Goal: Browse casually: Explore the website without a specific task or goal

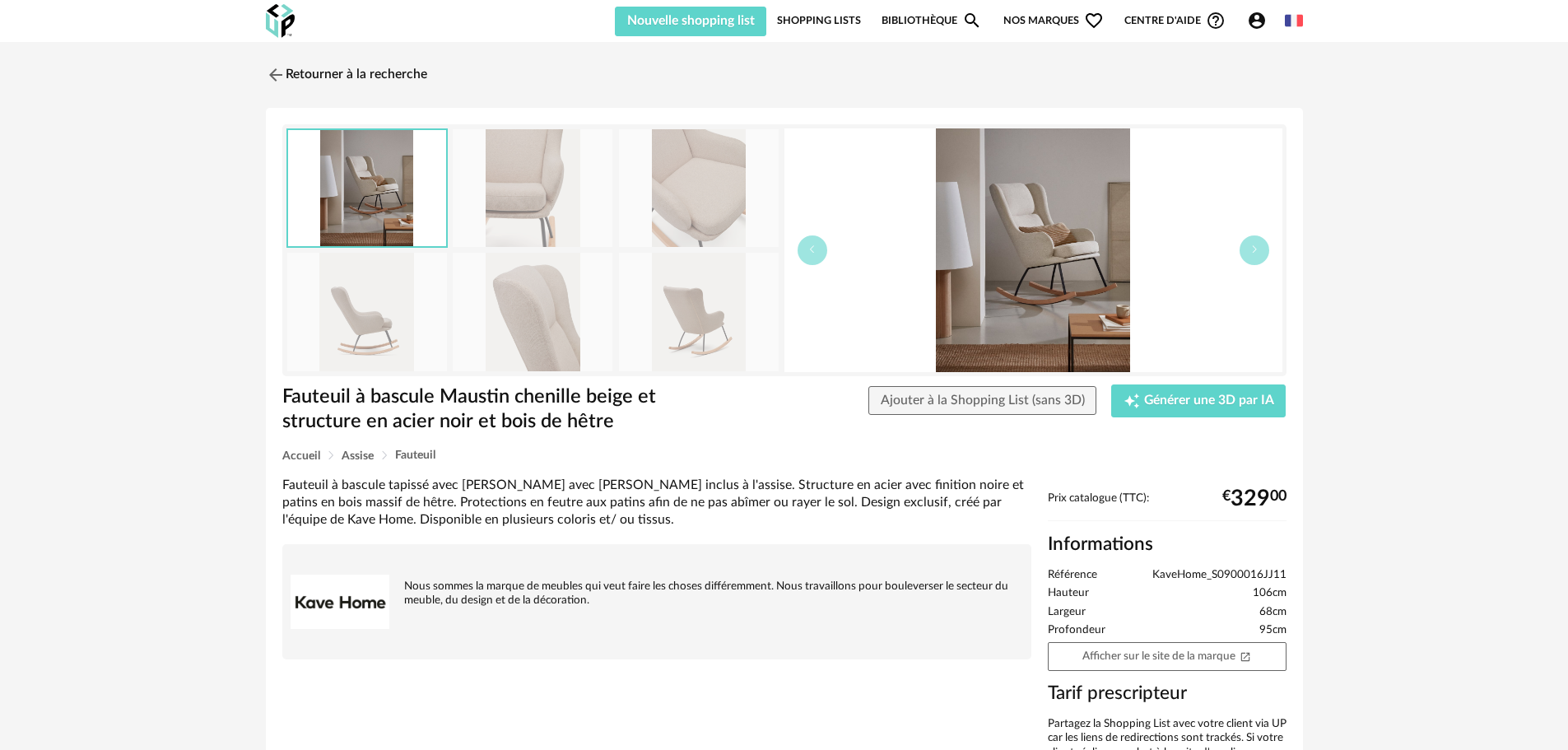
click at [915, 20] on link "Bibliothèque Magnify icon" at bounding box center [931, 21] width 100 height 32
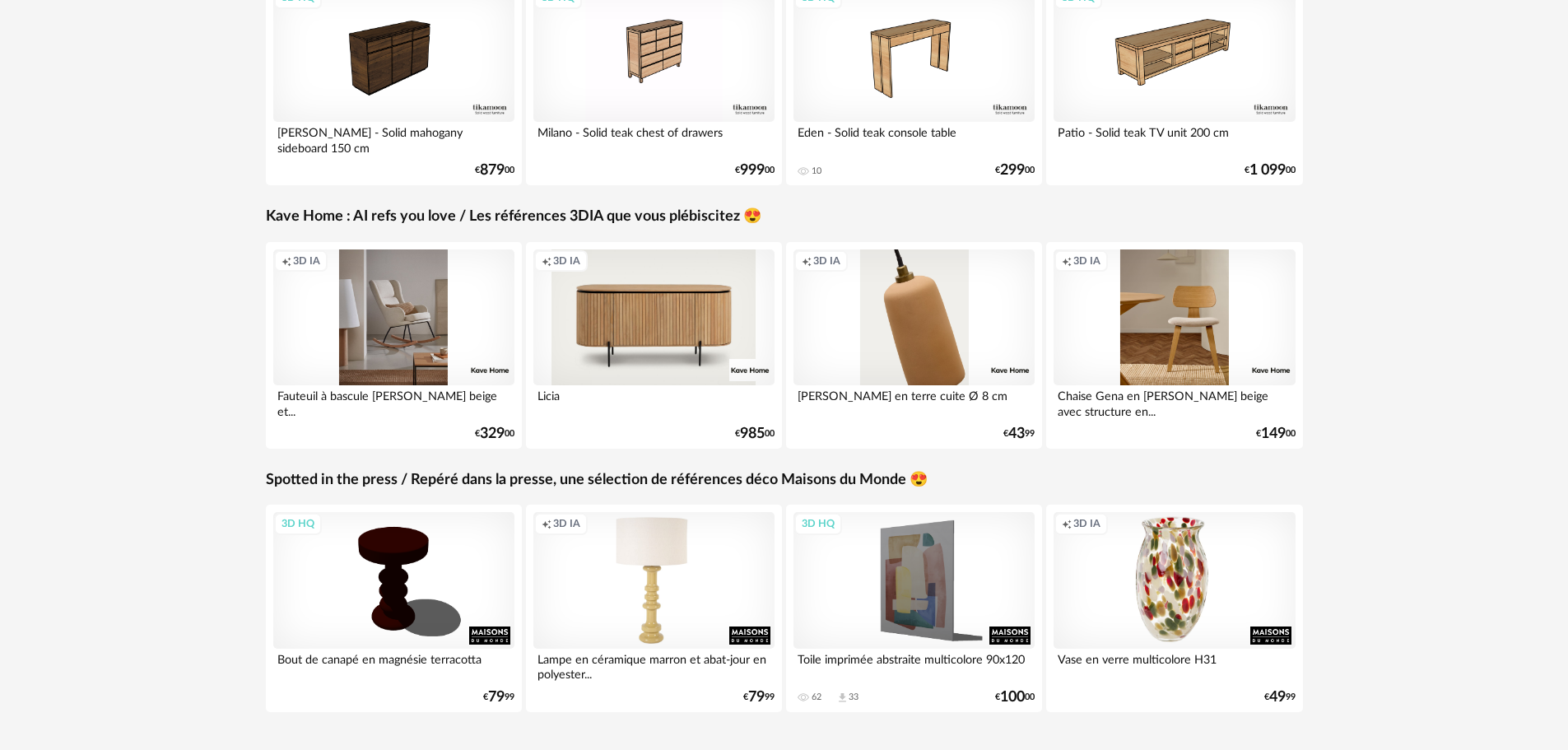
scroll to position [411, 0]
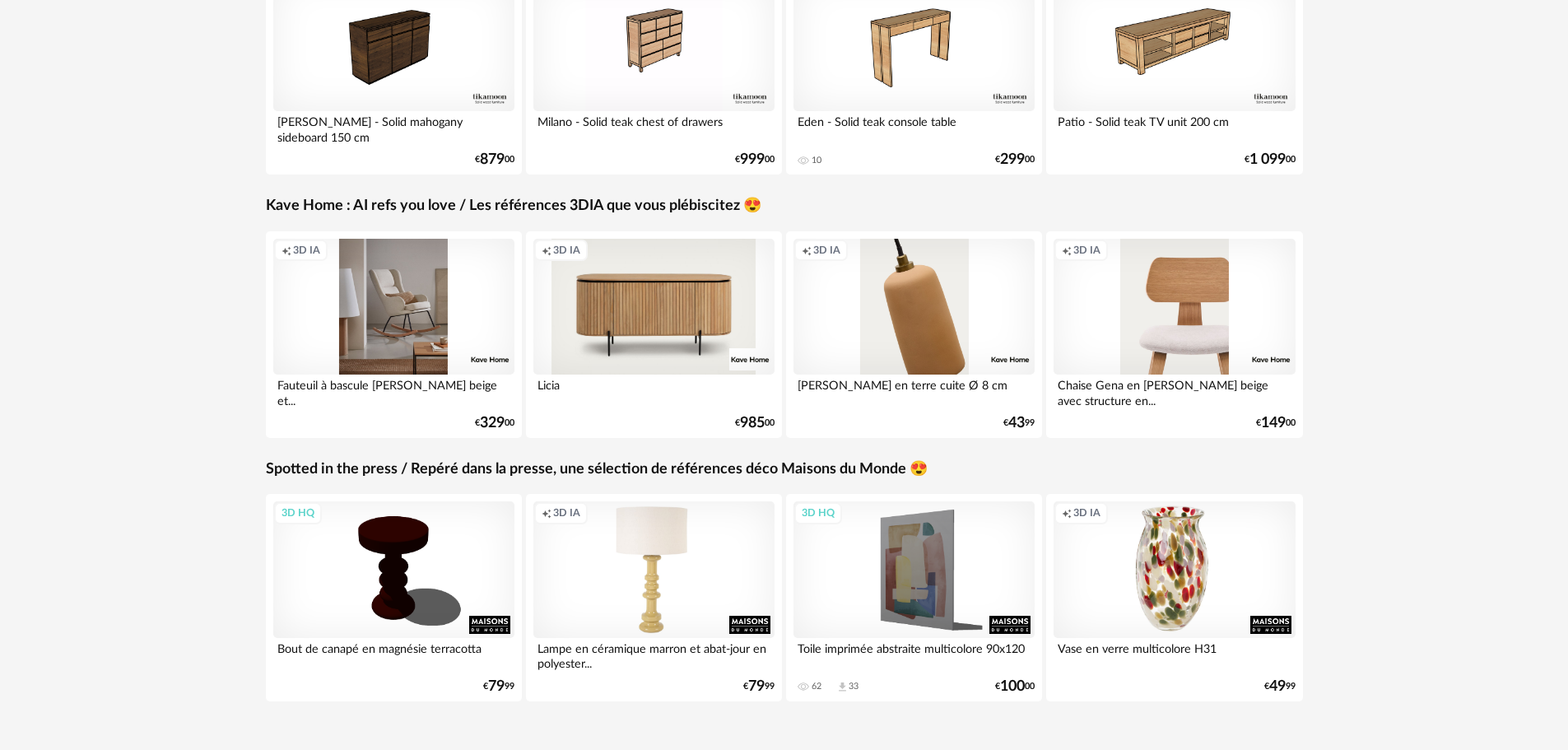
click at [1217, 289] on div "Creation icon 3D IA" at bounding box center [1174, 306] width 242 height 136
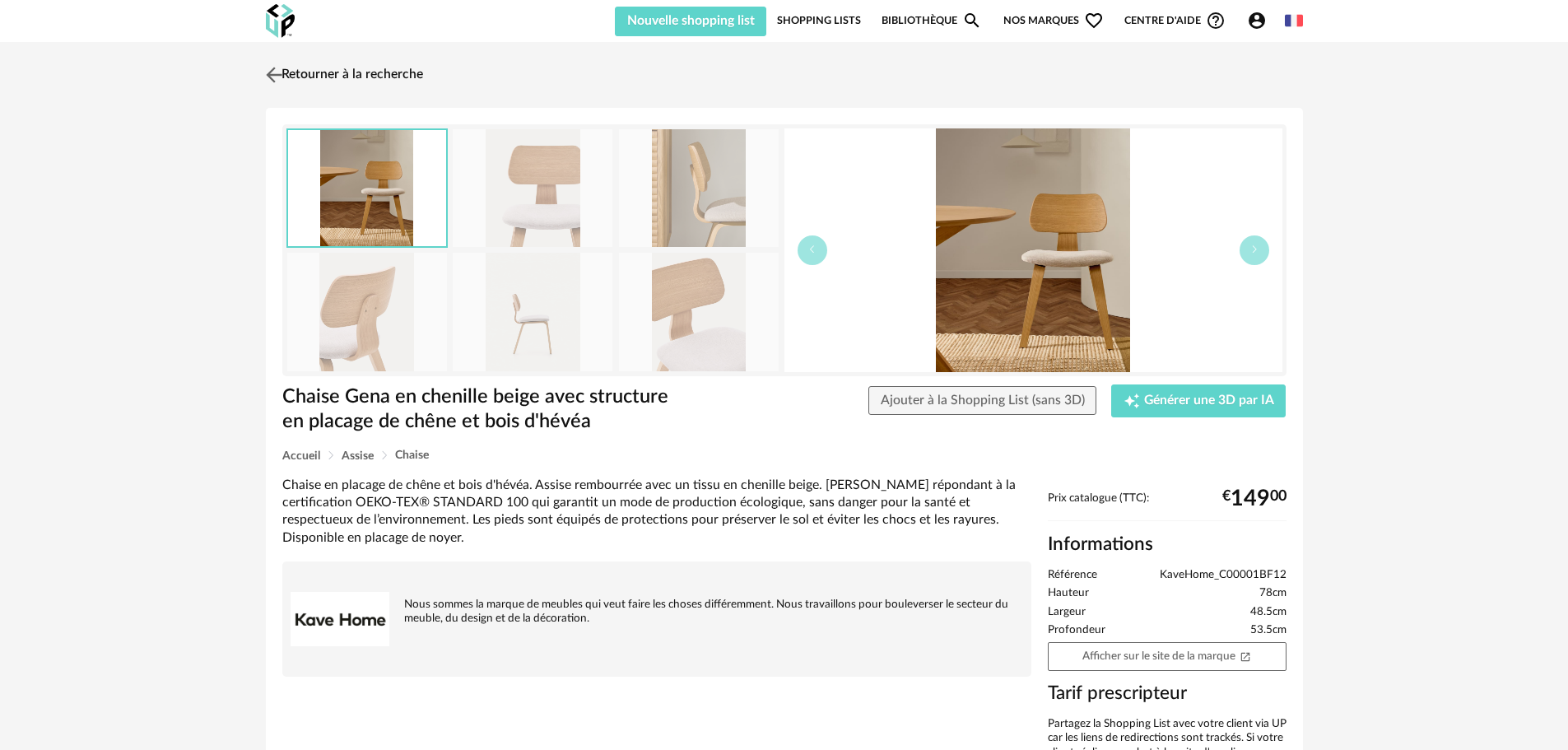
click at [286, 76] on link "Retourner à la recherche" at bounding box center [342, 74] width 162 height 36
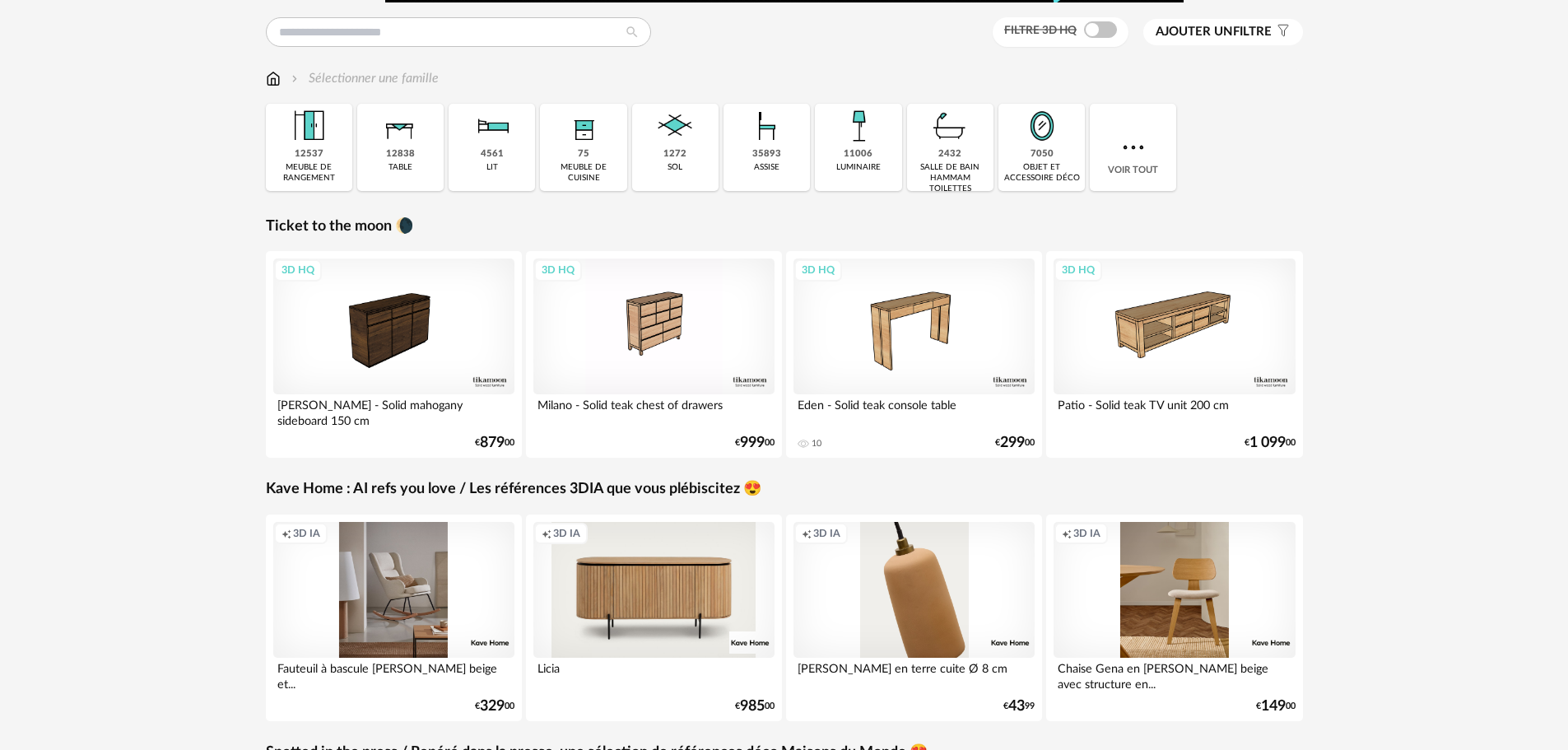
scroll to position [82, 0]
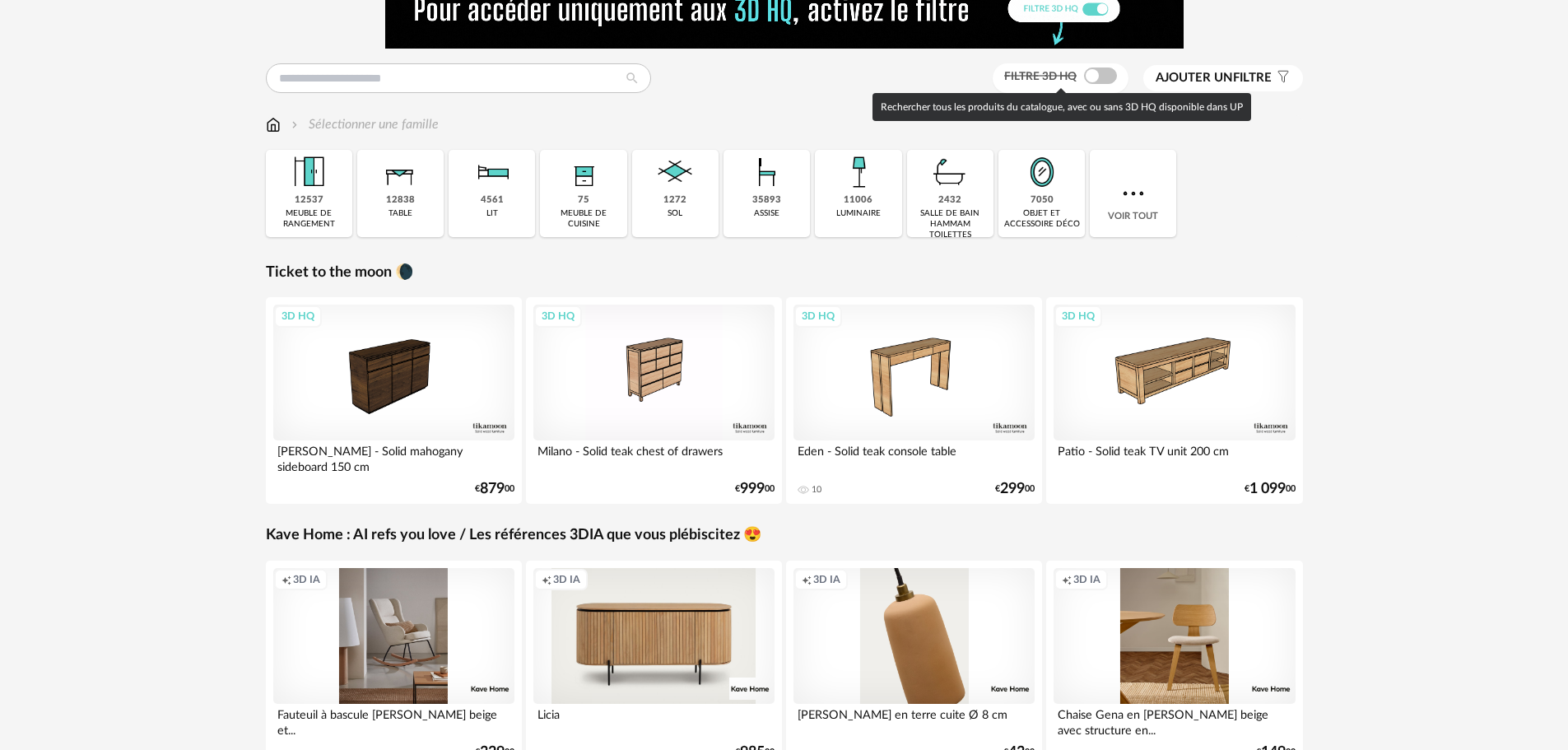
click at [1092, 74] on span at bounding box center [1100, 75] width 33 height 16
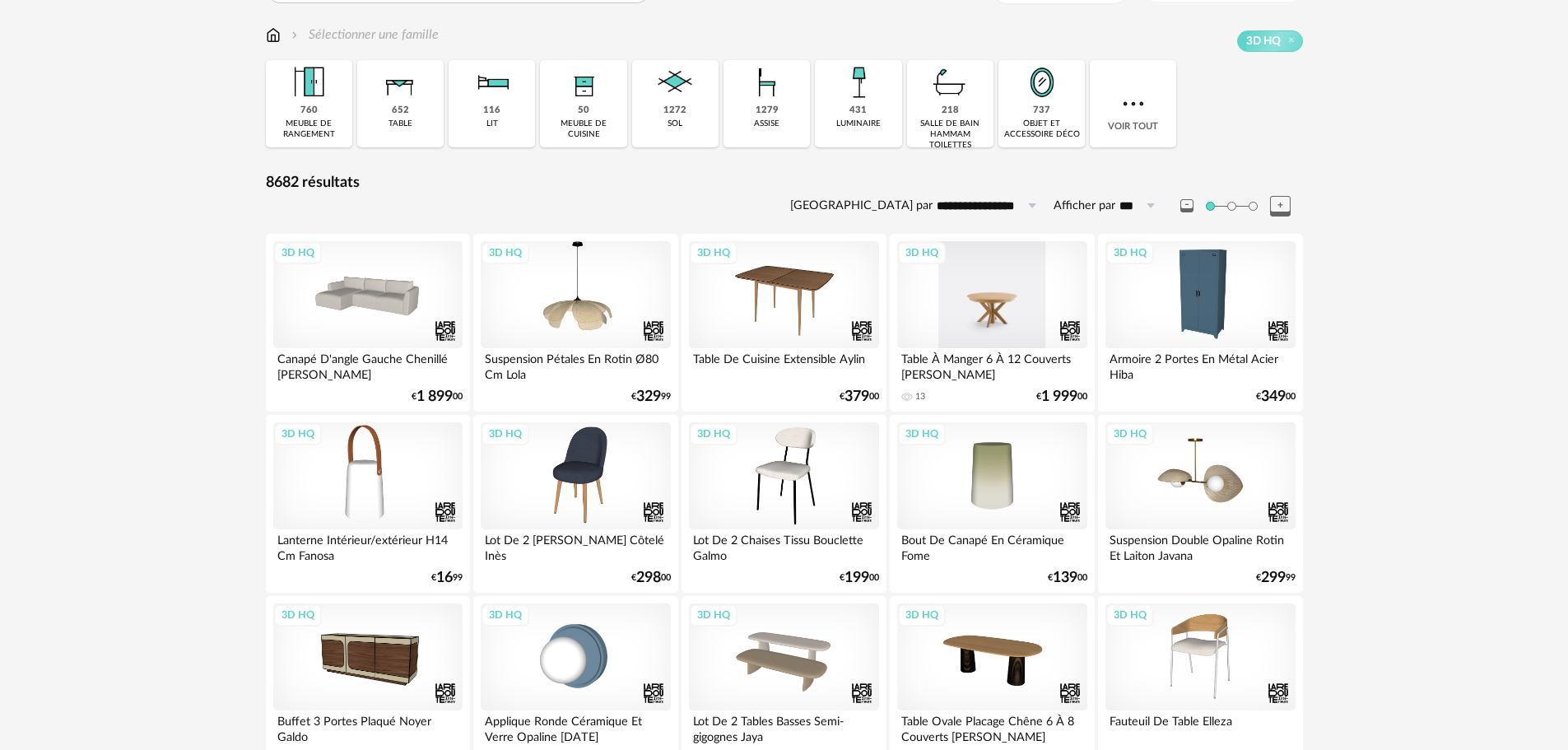
scroll to position [411, 0]
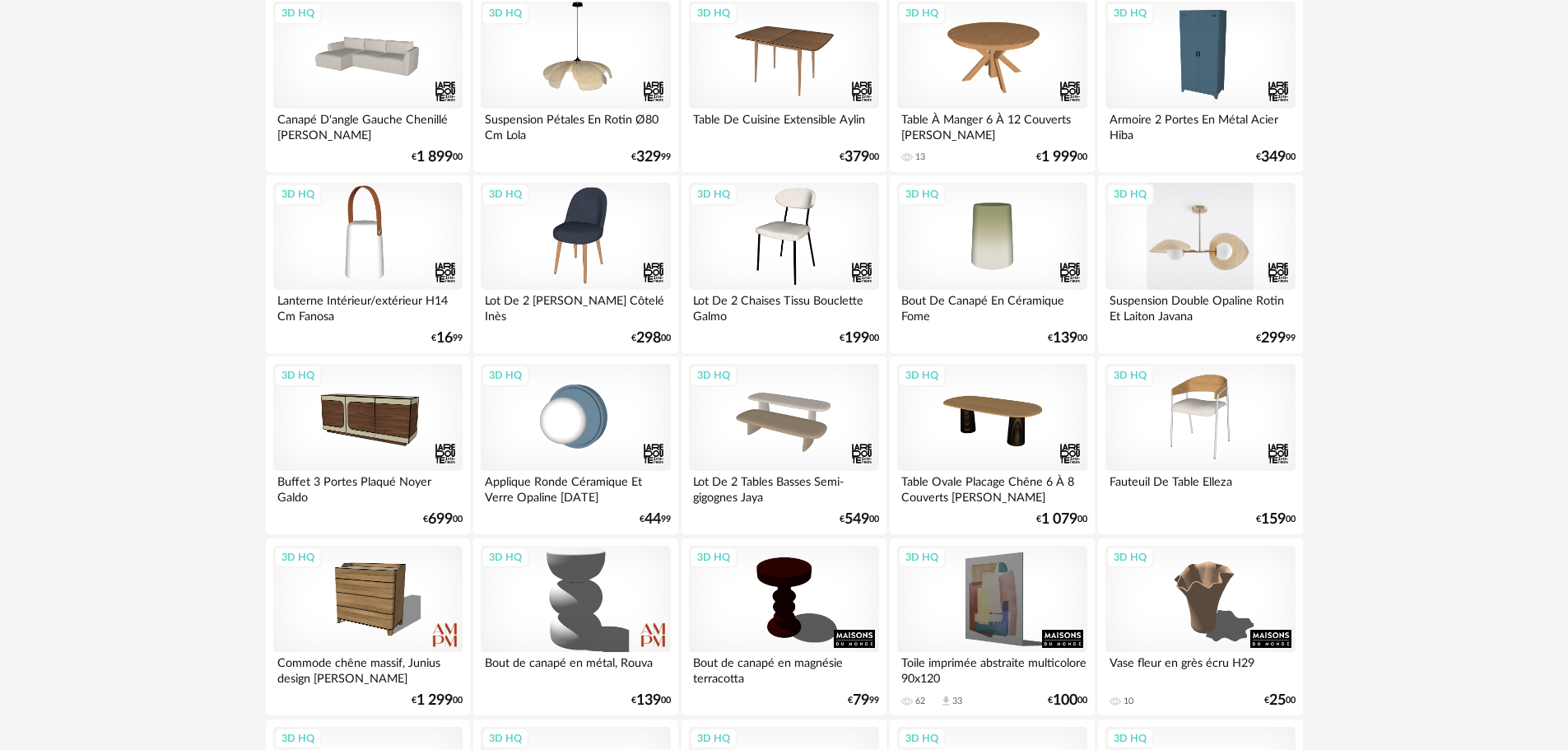
click at [1268, 233] on div "3D HQ" at bounding box center [1200, 236] width 189 height 107
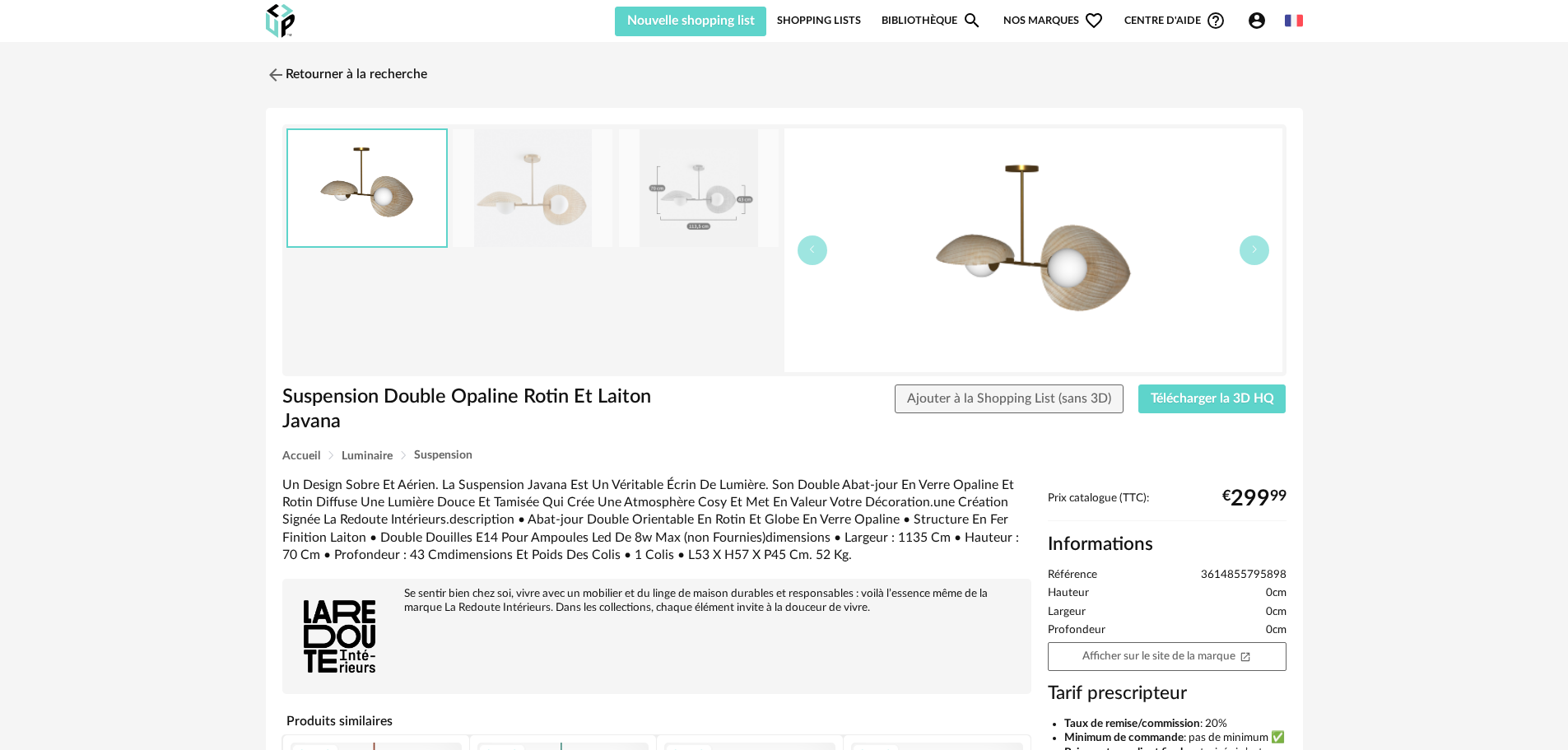
click at [498, 180] on img at bounding box center [532, 188] width 160 height 118
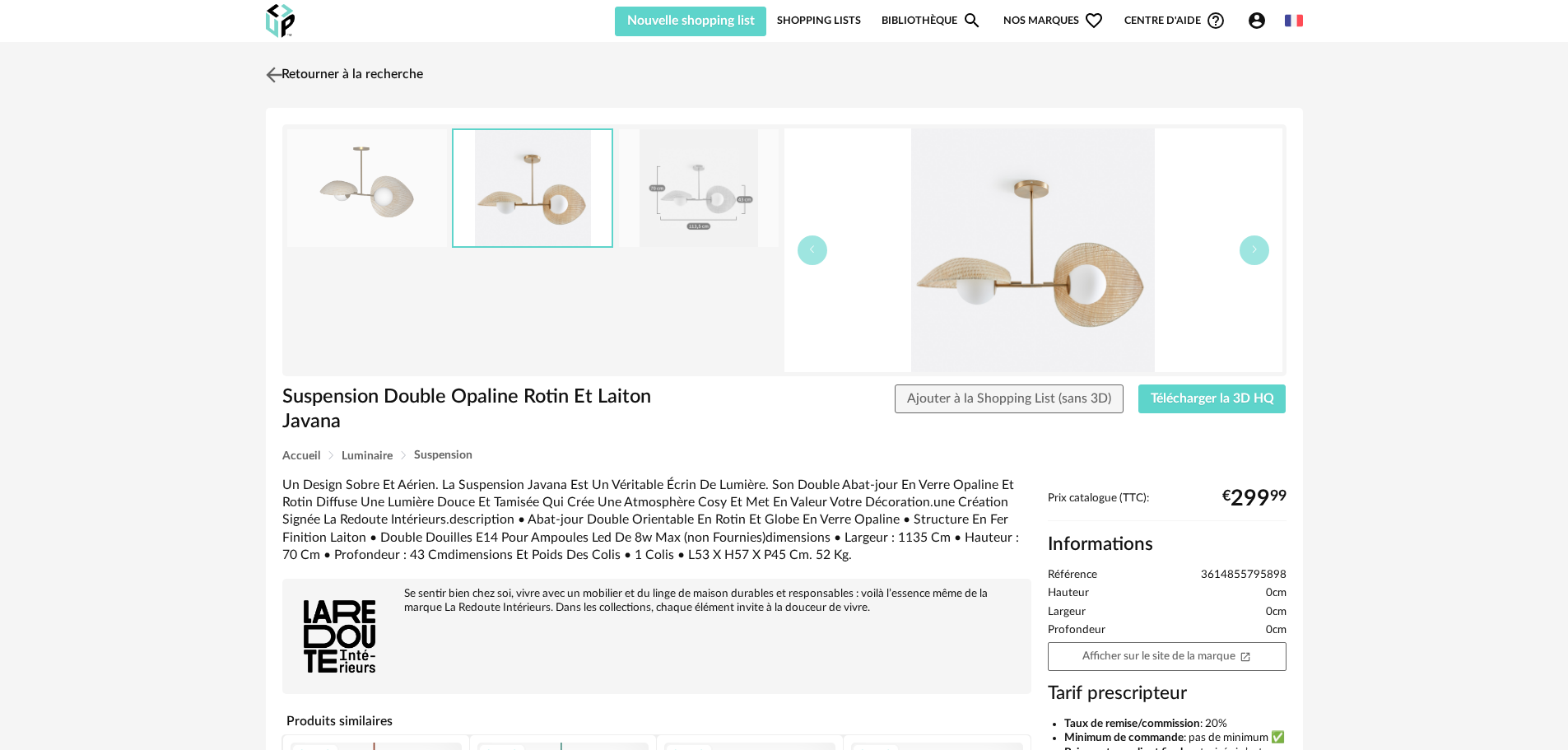
click at [274, 74] on img at bounding box center [274, 74] width 24 height 24
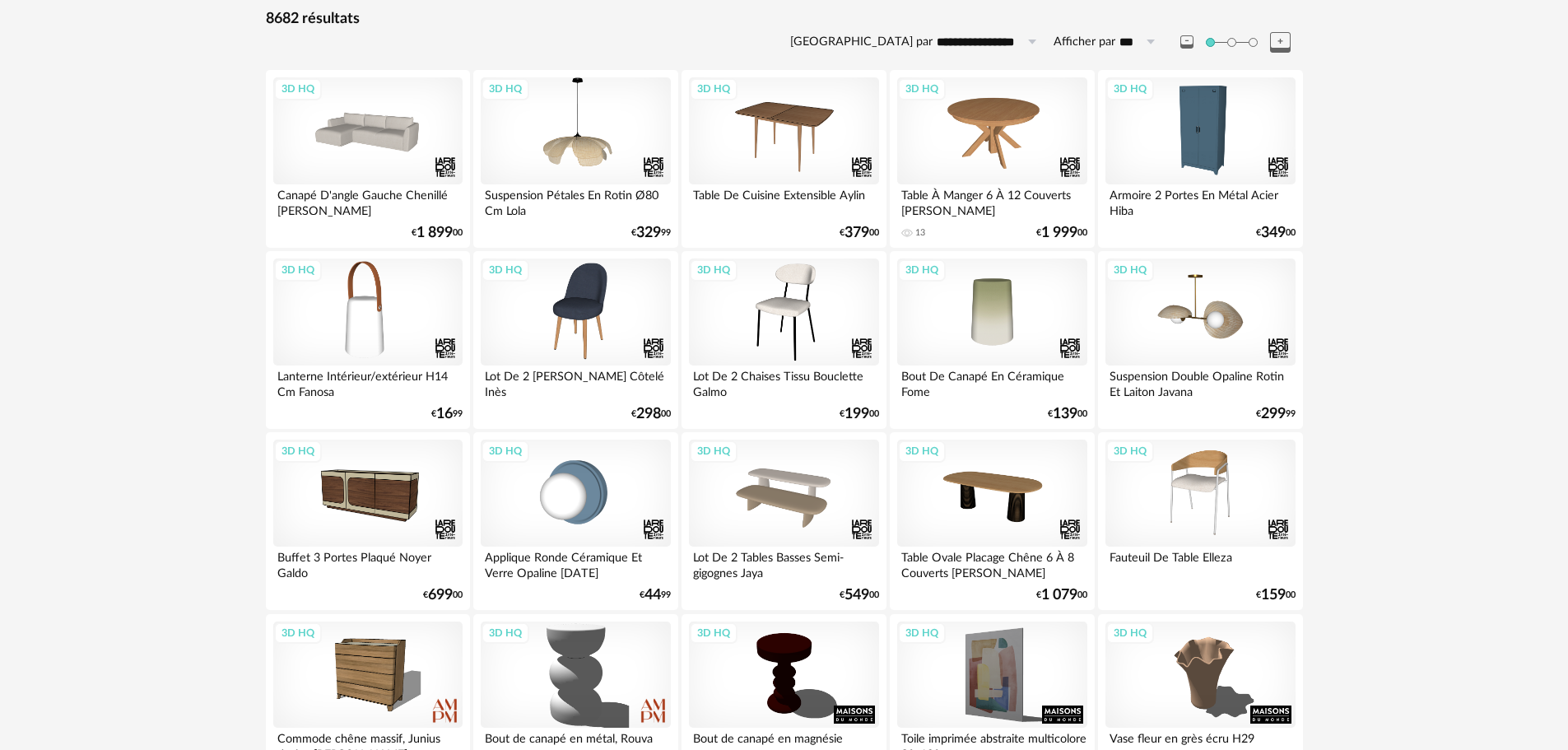
scroll to position [329, 0]
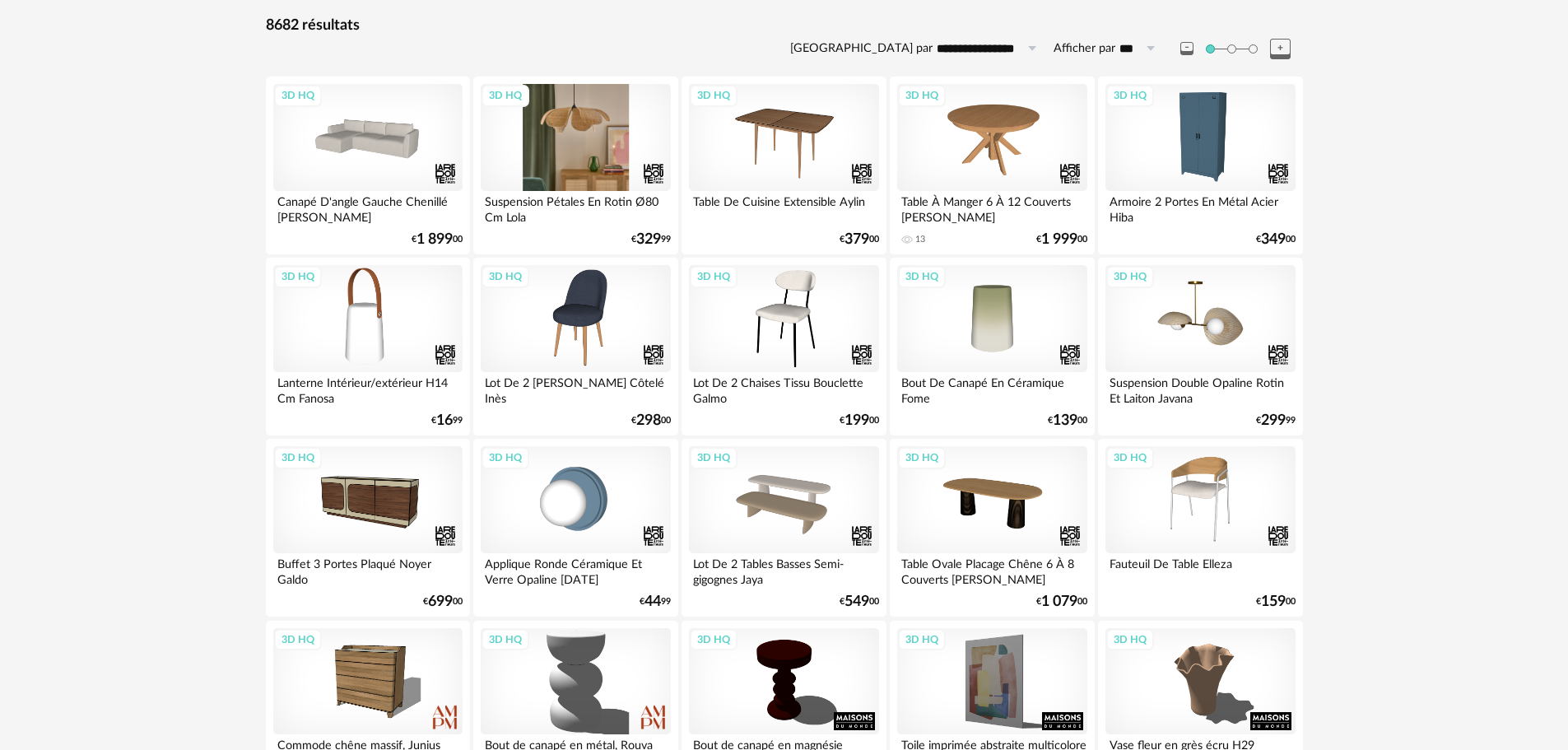
click at [622, 162] on div "3D HQ" at bounding box center [575, 137] width 189 height 107
